Goal: Information Seeking & Learning: Check status

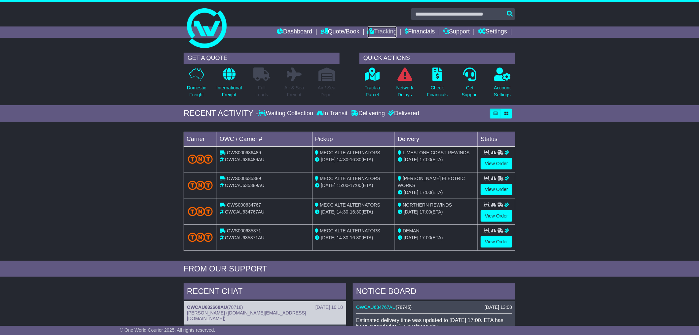
click at [387, 31] on link "Tracking" at bounding box center [382, 31] width 29 height 11
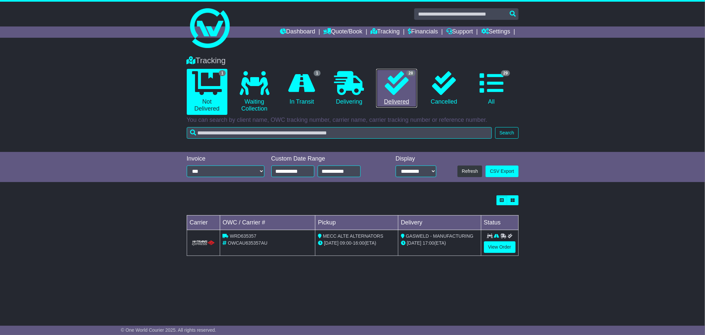
click at [401, 98] on link "28 Delivered" at bounding box center [396, 88] width 41 height 39
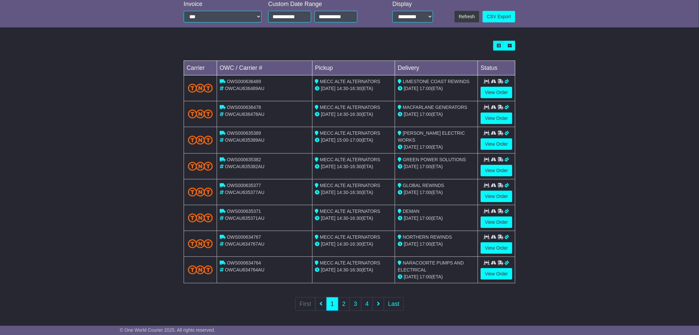
scroll to position [155, 0]
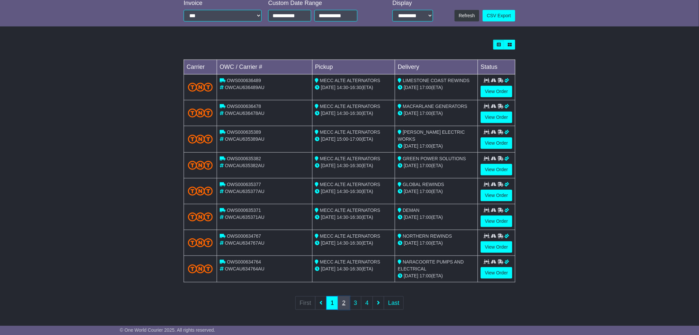
click at [344, 308] on link "2" at bounding box center [344, 303] width 12 height 14
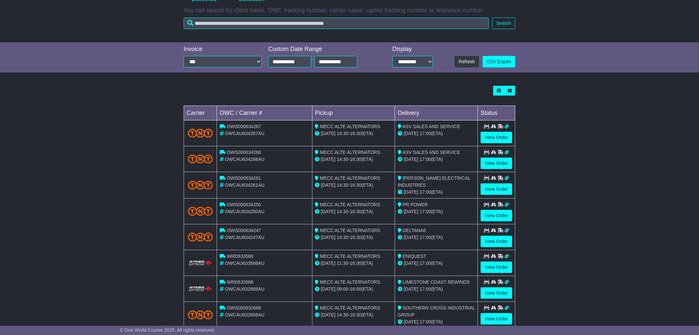
scroll to position [110, 0]
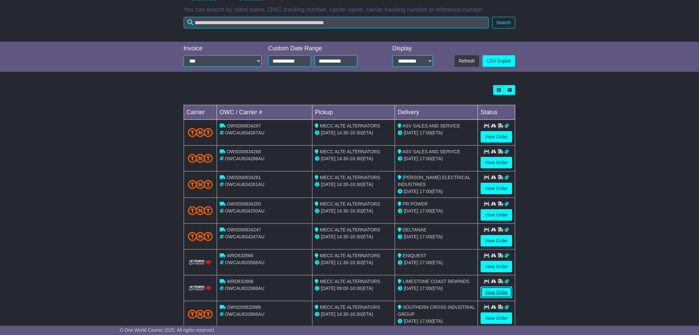
click at [488, 290] on link "View Order" at bounding box center [497, 292] width 32 height 12
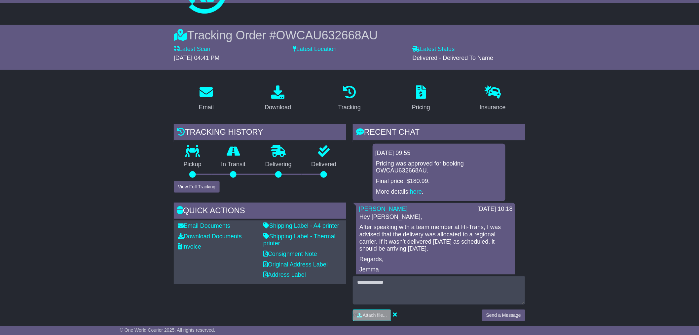
scroll to position [37, 0]
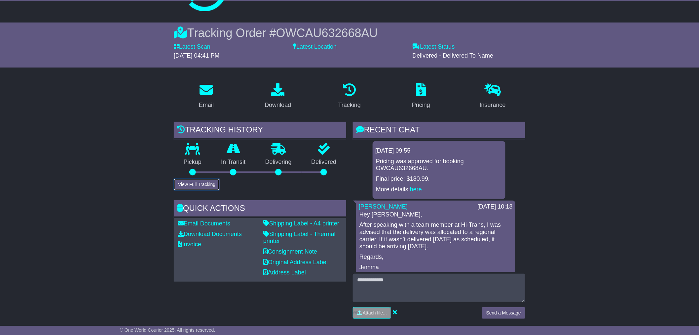
click at [191, 187] on button "View Full Tracking" at bounding box center [197, 184] width 46 height 12
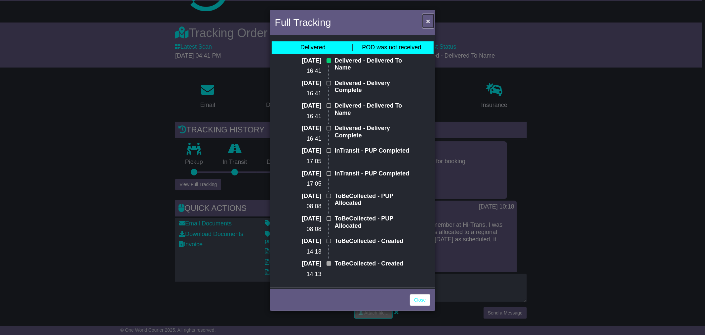
click at [431, 21] on button "×" at bounding box center [428, 21] width 11 height 14
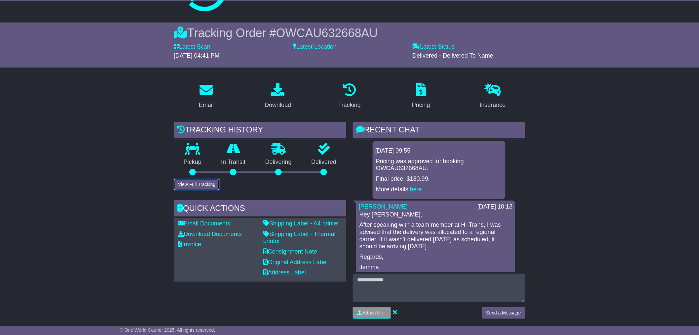
scroll to position [0, 0]
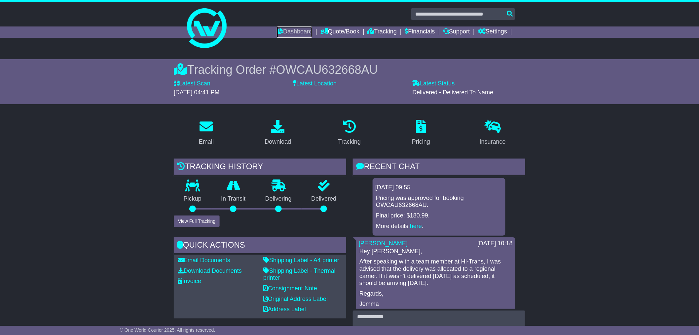
click at [291, 32] on link "Dashboard" at bounding box center [294, 31] width 35 height 11
